Goal: Task Accomplishment & Management: Manage account settings

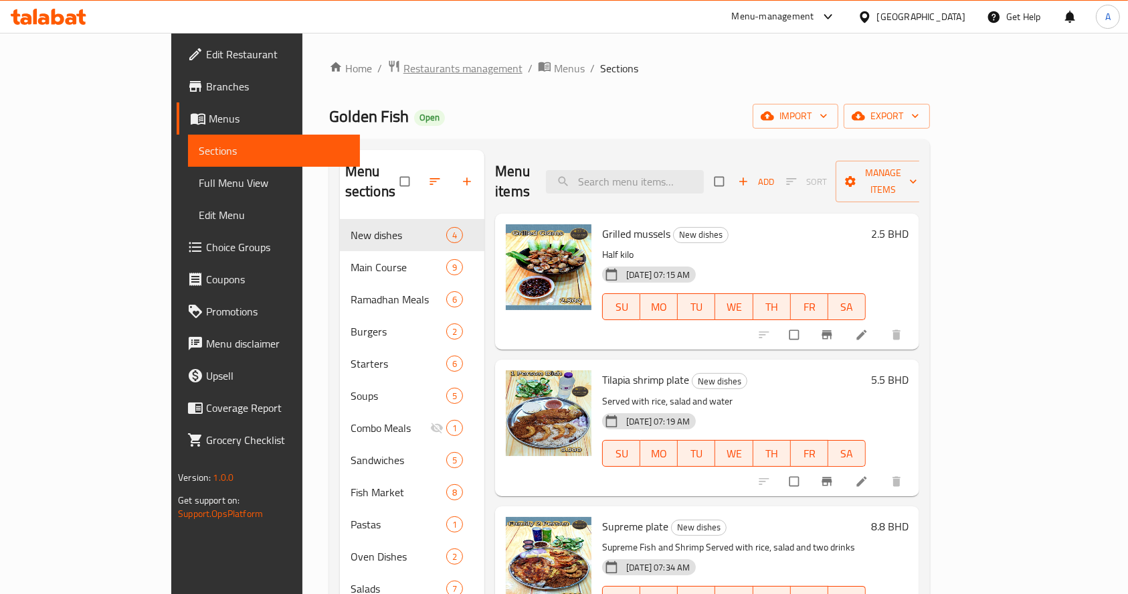
click at [404, 65] on span "Restaurants management" at bounding box center [463, 68] width 119 height 16
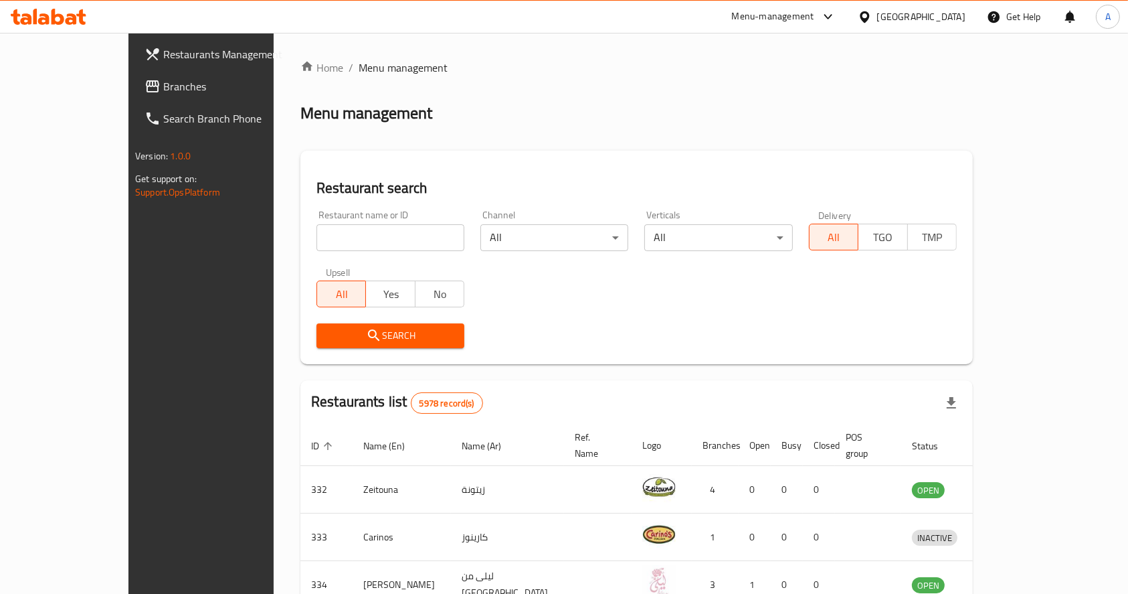
click at [389, 243] on input "search" at bounding box center [391, 237] width 148 height 27
type input "coffee garden"
click button "Search" at bounding box center [391, 335] width 148 height 25
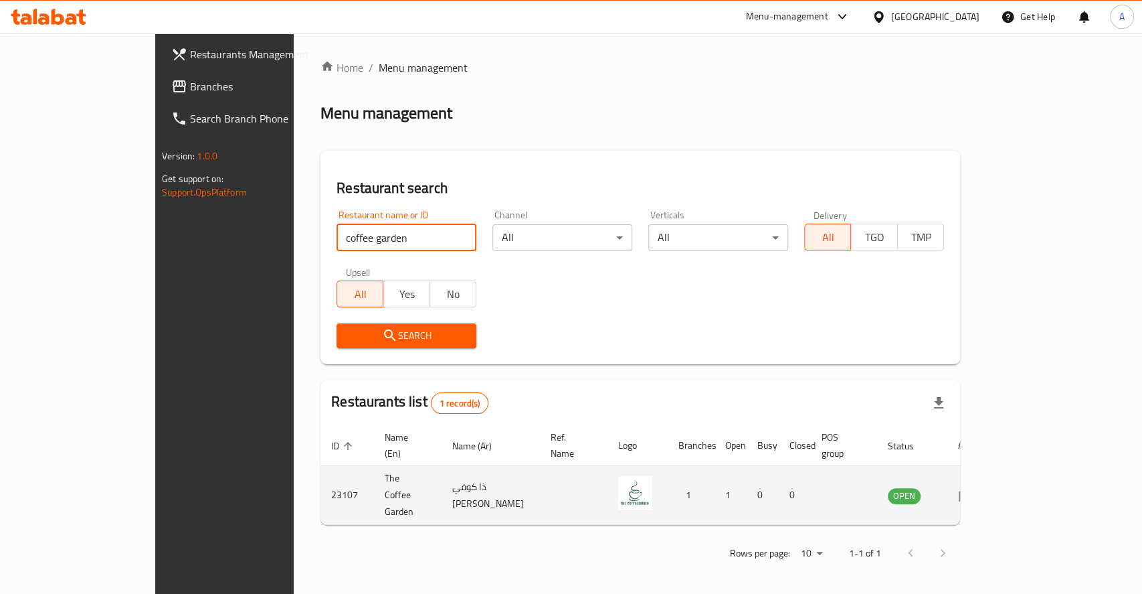
click at [974, 490] on icon "enhanced table" at bounding box center [966, 495] width 15 height 11
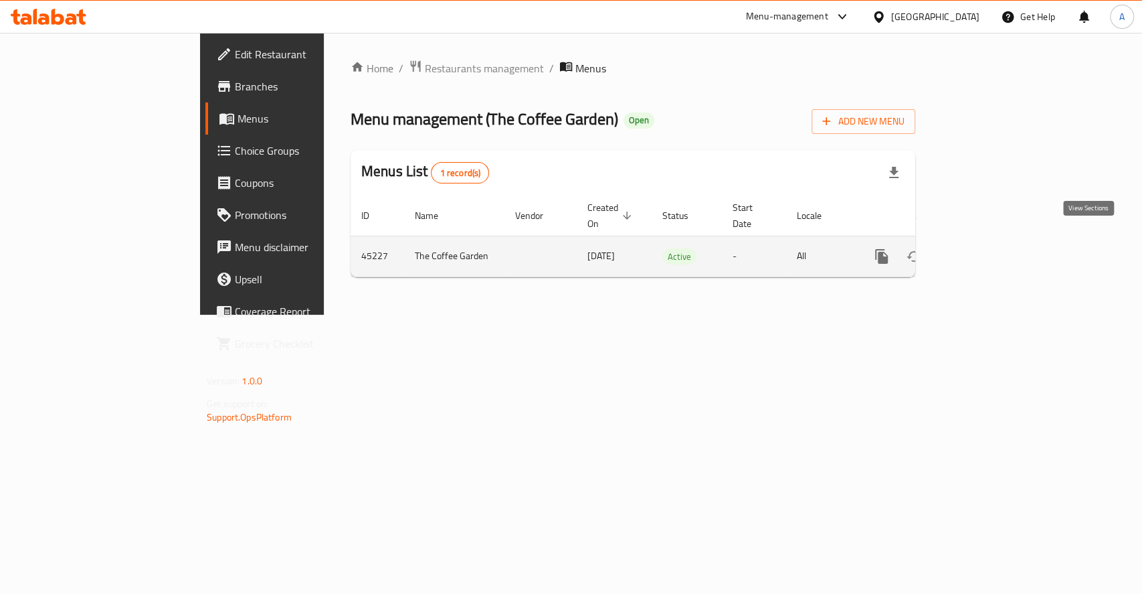
click at [986, 248] on icon "enhanced table" at bounding box center [978, 256] width 16 height 16
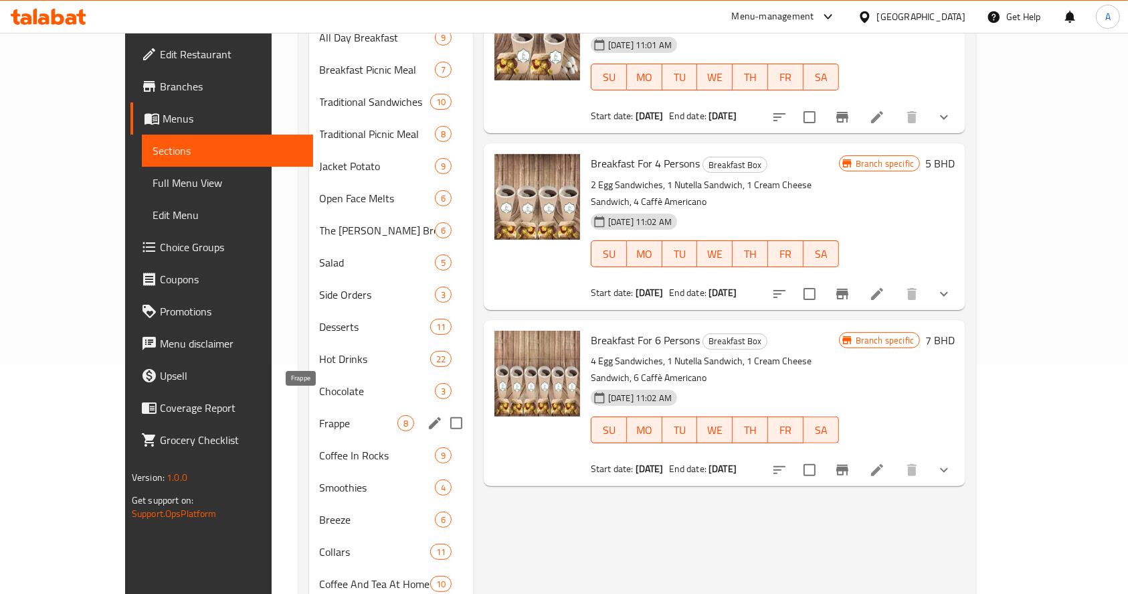
scroll to position [258, 0]
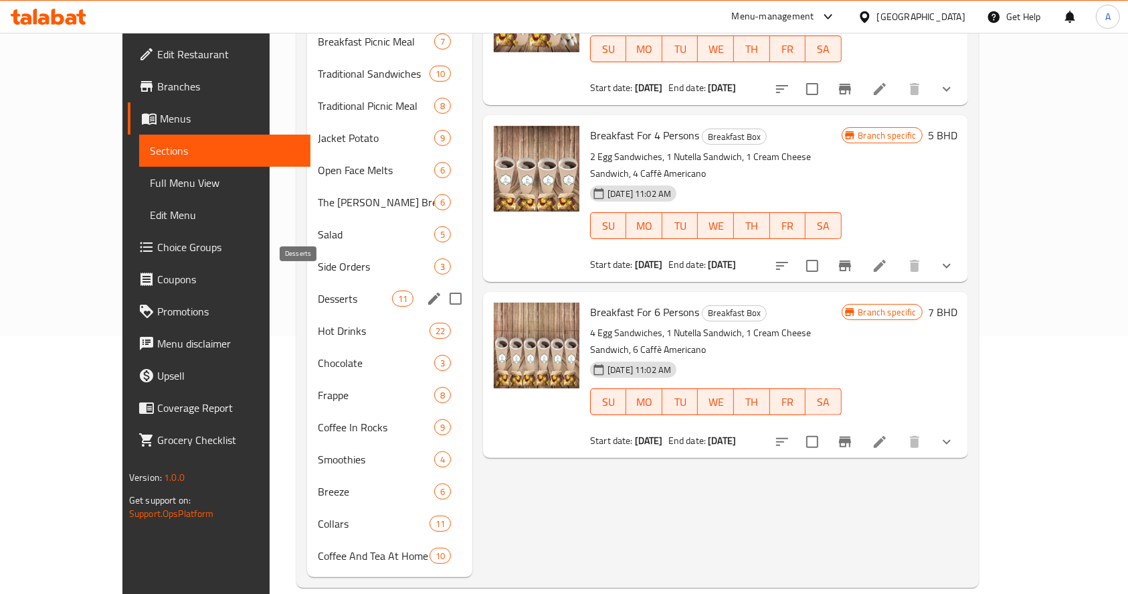
click at [318, 290] on span "Desserts" at bounding box center [355, 298] width 74 height 16
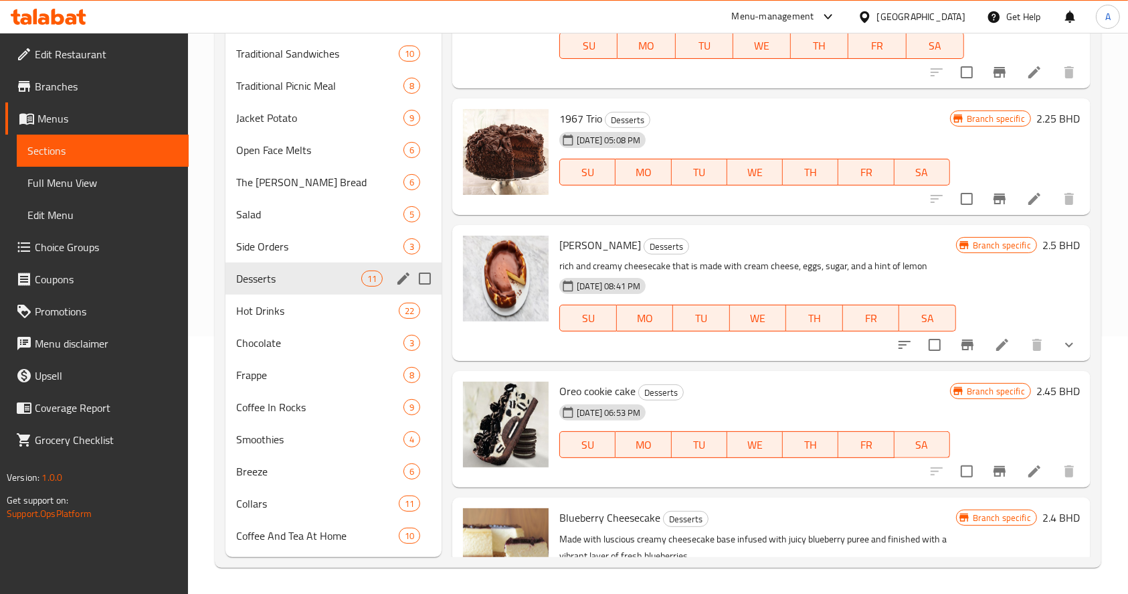
click at [402, 276] on icon "edit" at bounding box center [404, 278] width 12 height 12
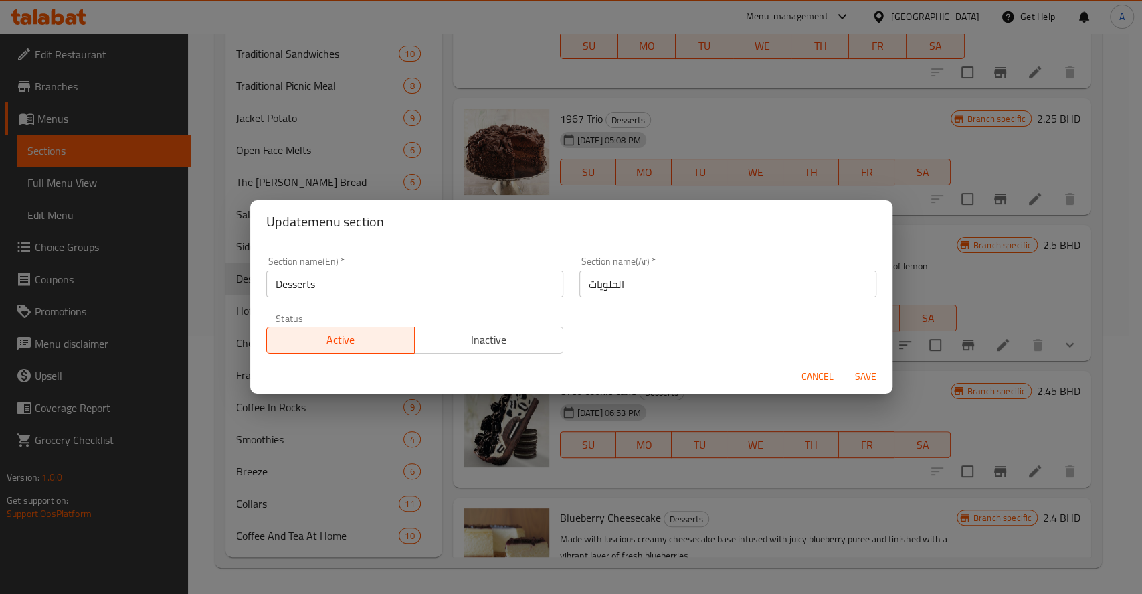
click at [814, 375] on span "Cancel" at bounding box center [818, 376] width 32 height 17
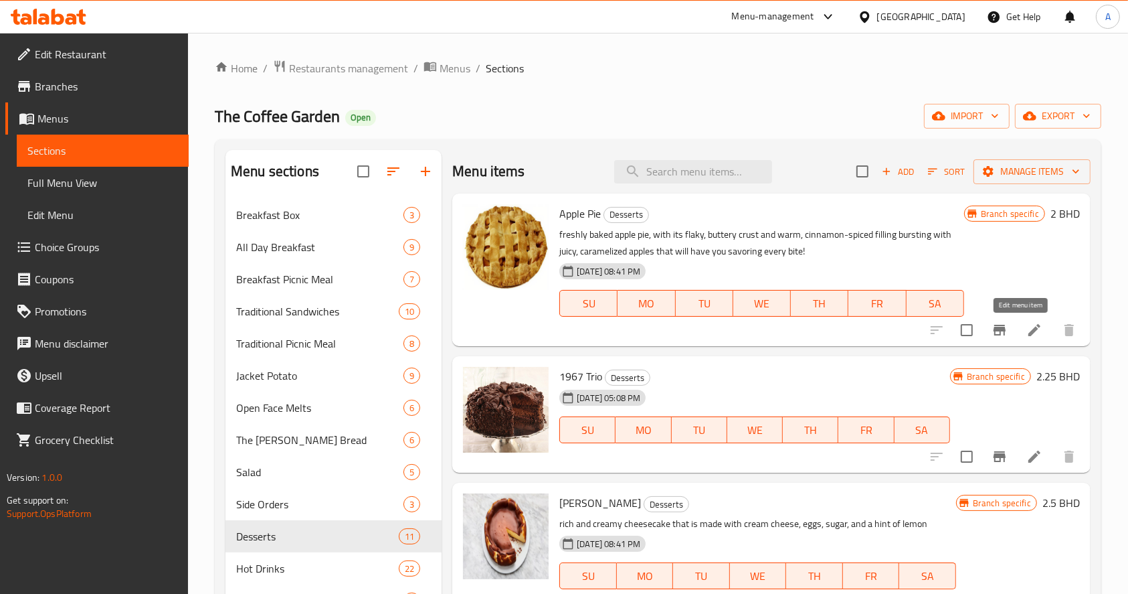
click at [1027, 337] on icon at bounding box center [1035, 330] width 16 height 16
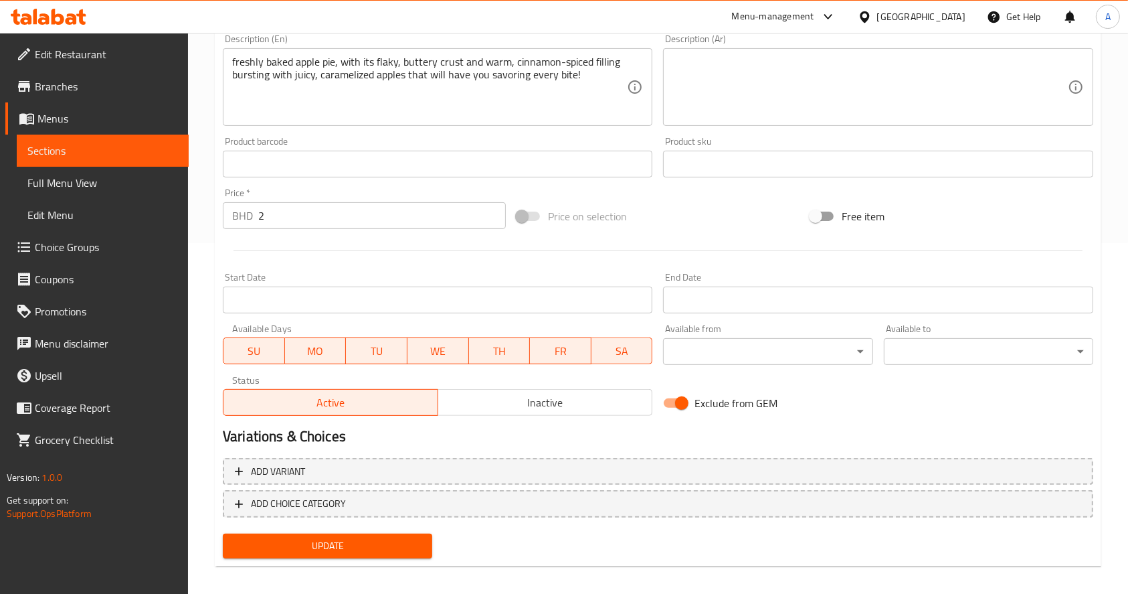
click at [128, 151] on span "Sections" at bounding box center [102, 151] width 151 height 16
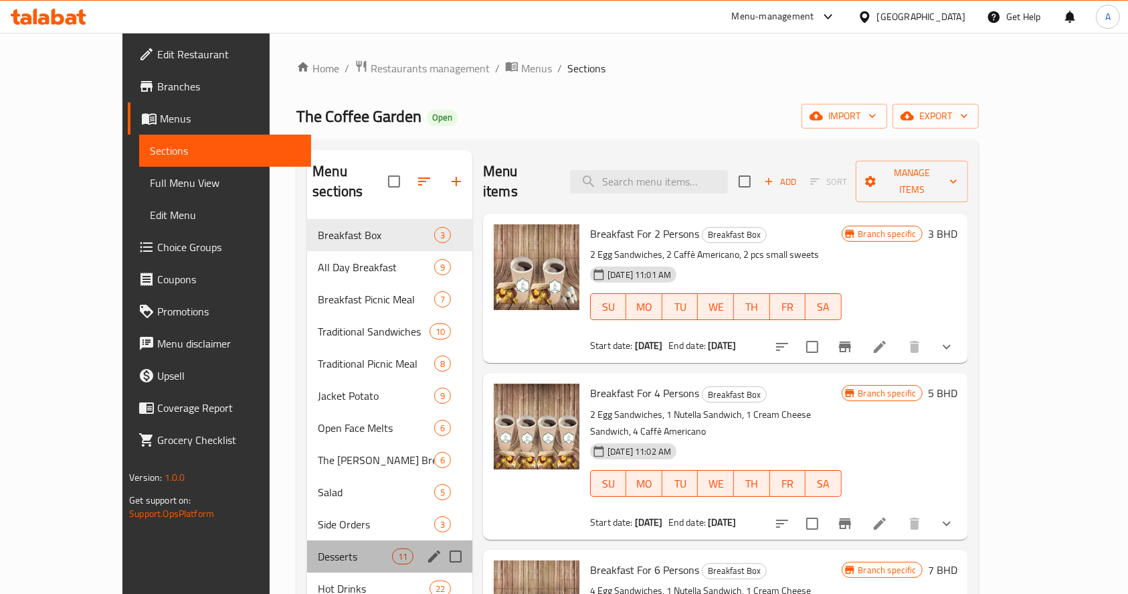
click at [307, 545] on div "Desserts 11" at bounding box center [389, 556] width 165 height 32
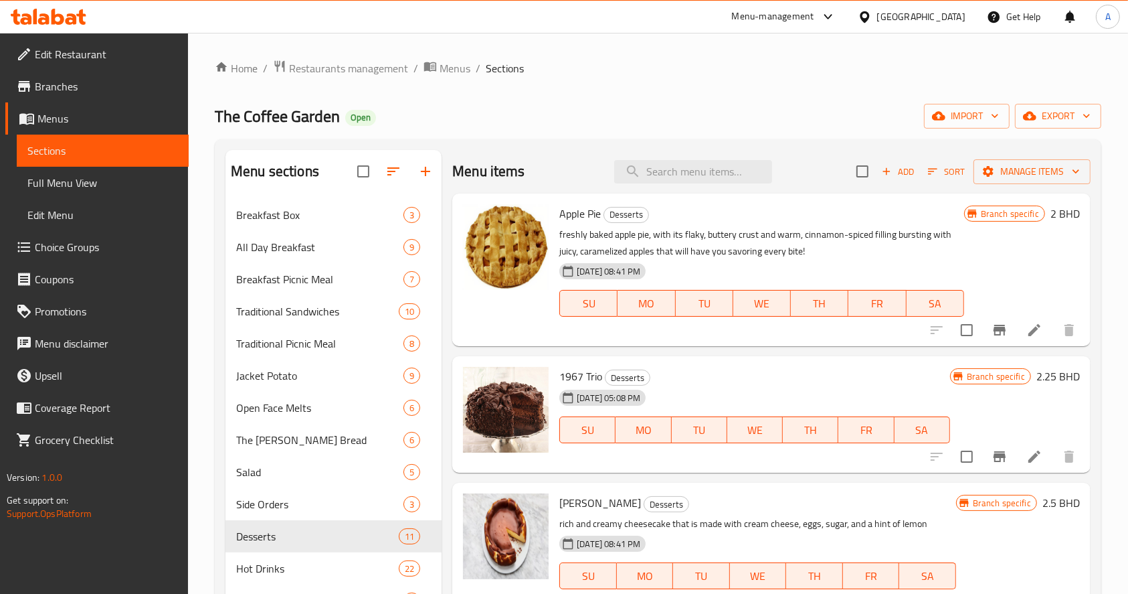
click at [814, 15] on div "Menu-management" at bounding box center [773, 17] width 82 height 16
click at [830, 99] on div "Agent Campaigns Center" at bounding box center [793, 90] width 201 height 31
